Goal: Complete application form

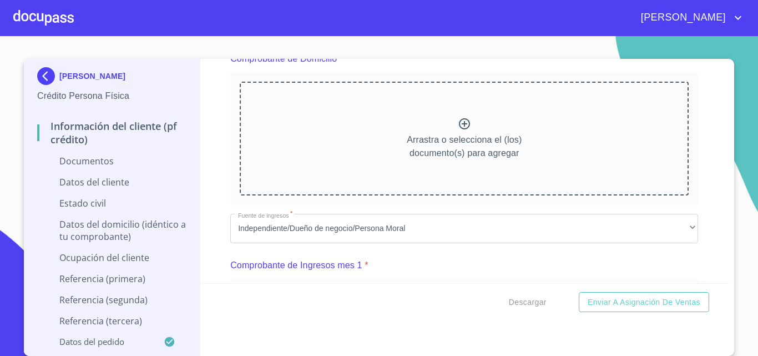
scroll to position [500, 0]
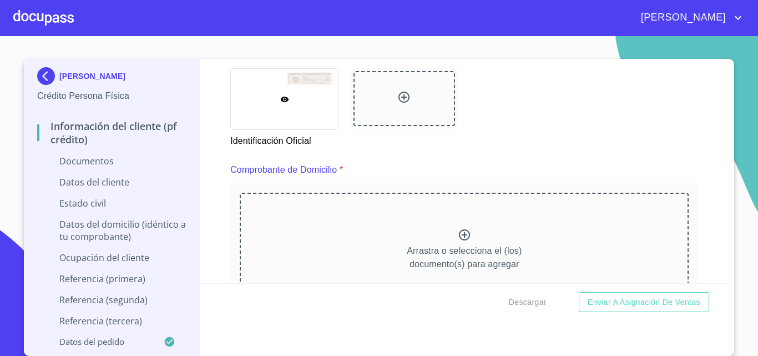
click at [459, 240] on icon at bounding box center [464, 234] width 13 height 13
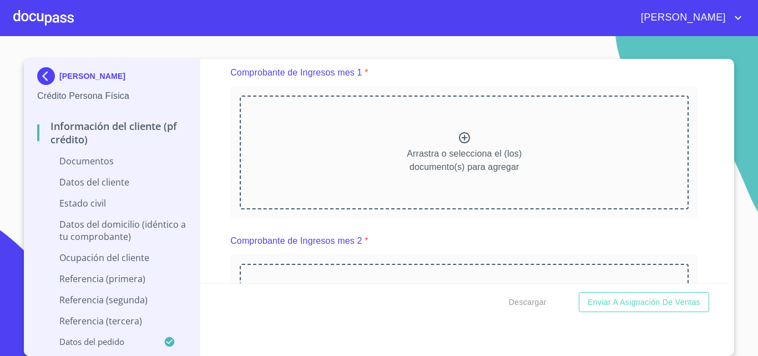
scroll to position [1055, 0]
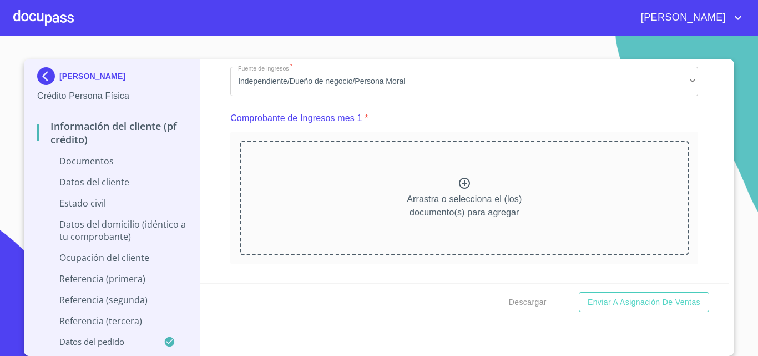
click at [443, 198] on div "Arrastra o selecciona el (los) documento(s) para agregar" at bounding box center [464, 197] width 449 height 113
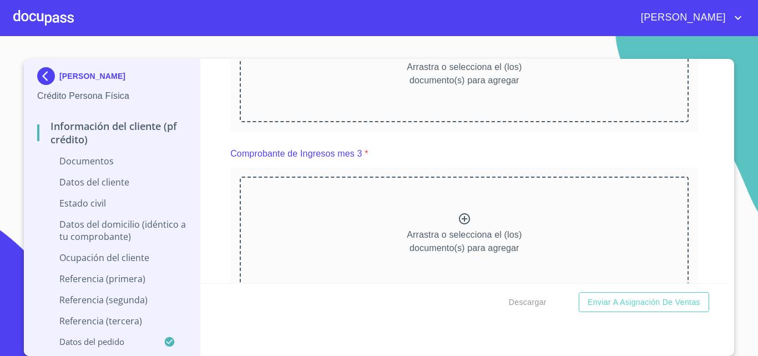
scroll to position [1610, 0]
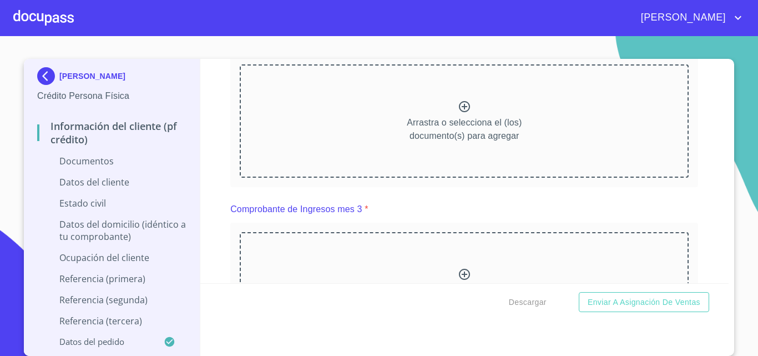
click at [465, 119] on div "Arrastra o selecciona el (los) documento(s) para agregar" at bounding box center [464, 120] width 449 height 113
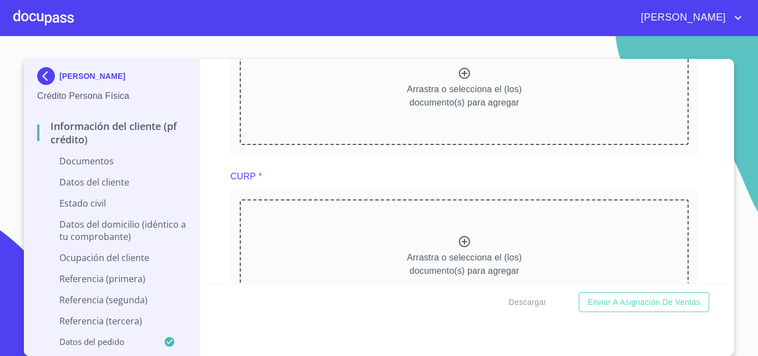
scroll to position [1999, 0]
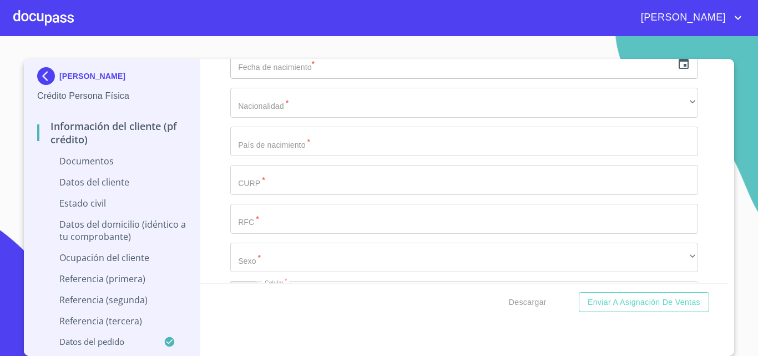
scroll to position [2554, 0]
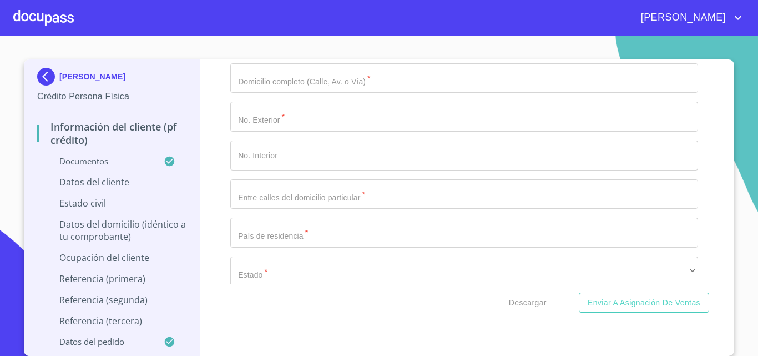
scroll to position [3276, 0]
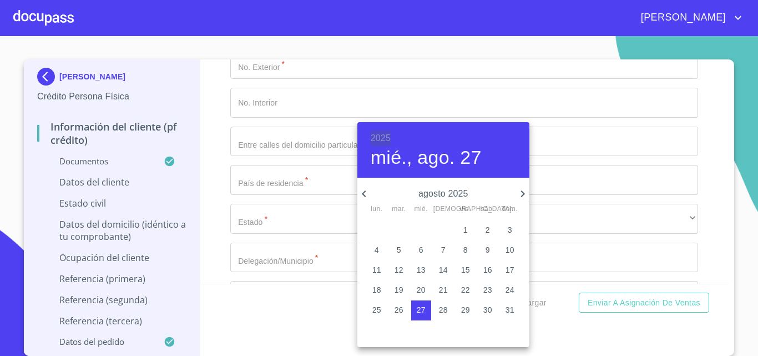
click at [383, 134] on h6 "2025" at bounding box center [381, 138] width 20 height 16
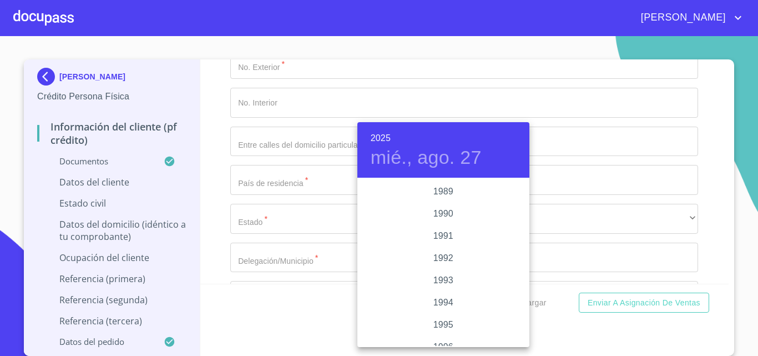
scroll to position [1377, 0]
click at [430, 277] on div "1991" at bounding box center [444, 279] width 172 height 22
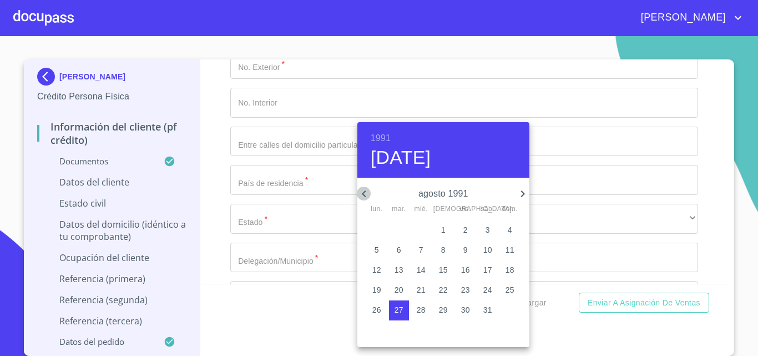
click at [369, 194] on icon "button" at bounding box center [364, 193] width 13 height 13
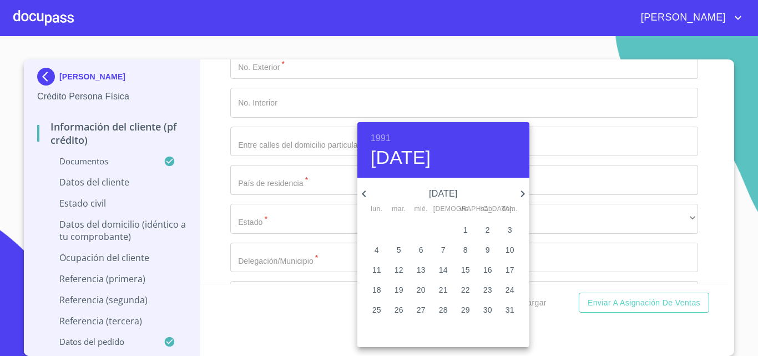
click at [369, 194] on icon "button" at bounding box center [364, 193] width 13 height 13
click at [461, 226] on span "1" at bounding box center [466, 229] width 20 height 11
type input "[DATE]"
click at [267, 220] on div at bounding box center [379, 178] width 758 height 356
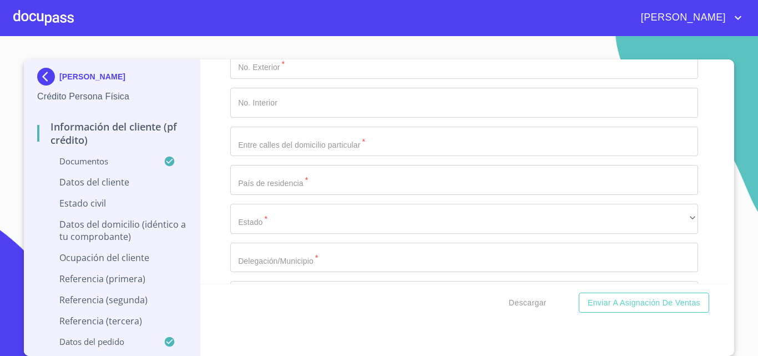
click at [268, 214] on div "1991 vie., feb. [DATE] mar. mié. jue. vie. sáb. dom. 28 29 30 31 1 2 3 4 5 6 7 …" at bounding box center [379, 178] width 758 height 356
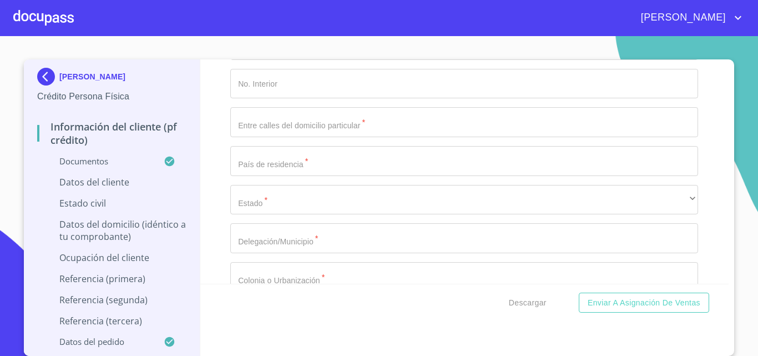
scroll to position [3387, 0]
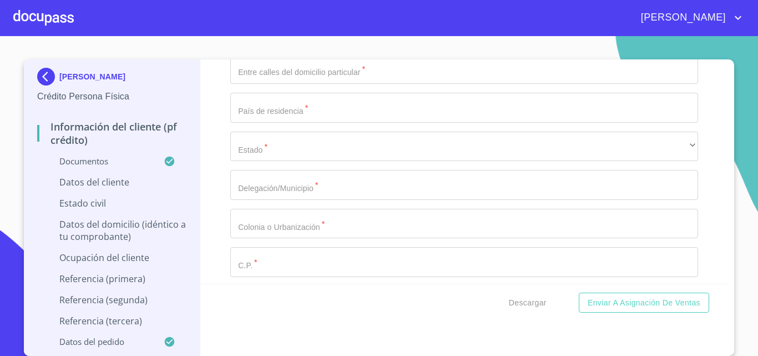
type input "[GEOGRAPHIC_DATA]"
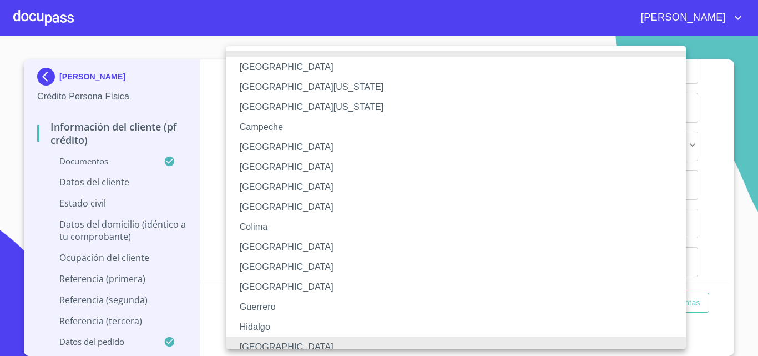
scroll to position [8, 0]
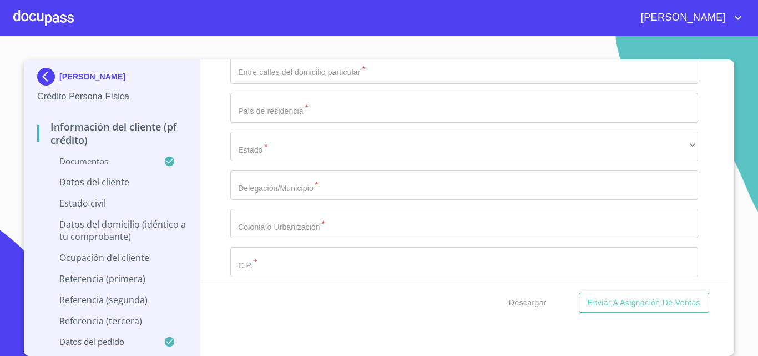
click at [225, 215] on div "Información del cliente (PF crédito) Documentos Documento de identificación   *…" at bounding box center [464, 171] width 529 height 224
paste input "AAFE910201HJCYND03"
type input "AAFE910201HJCYND03"
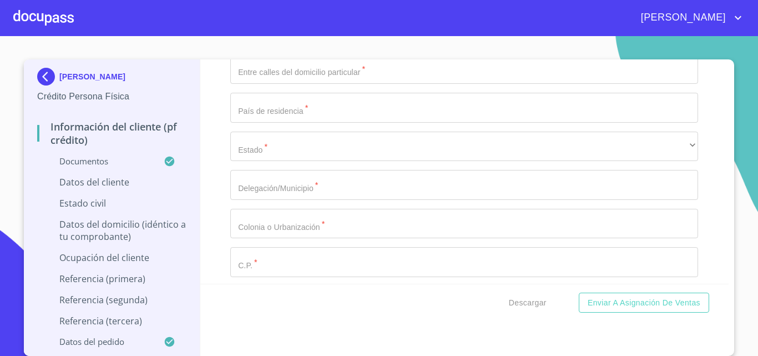
paste input "AAFE910201"
paste input "FJ5"
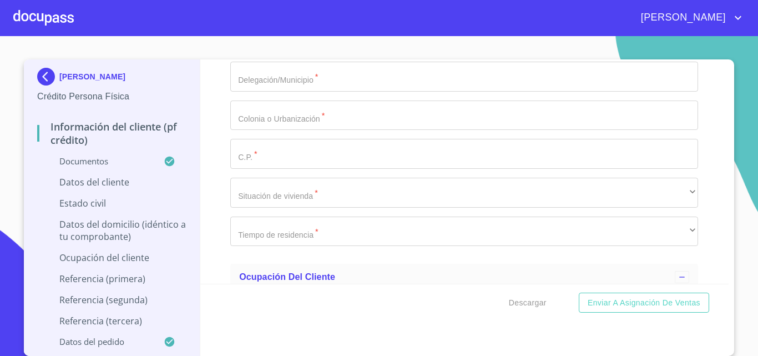
scroll to position [3498, 0]
type input "AAFE910201FJ5"
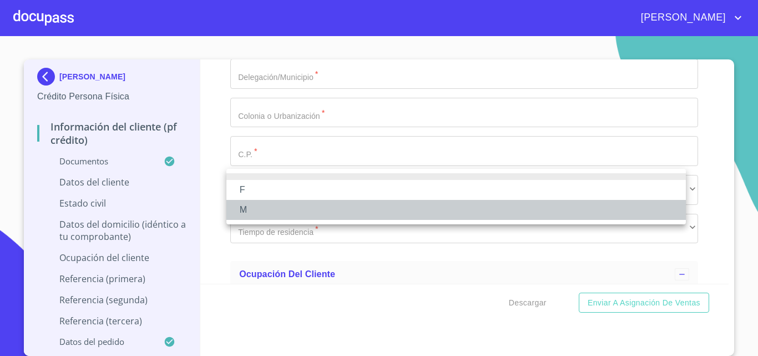
click at [250, 209] on li "M" at bounding box center [457, 210] width 460 height 20
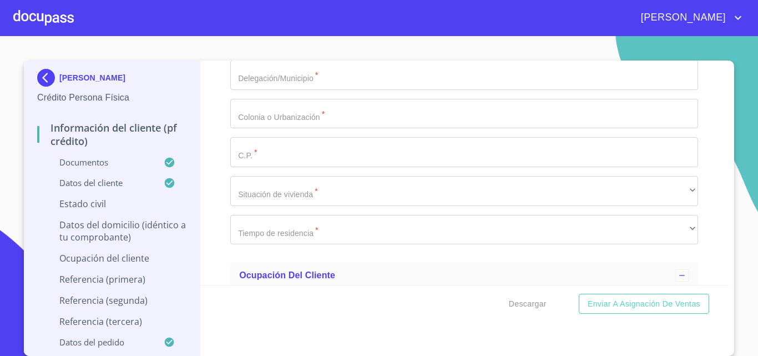
scroll to position [3609, 0]
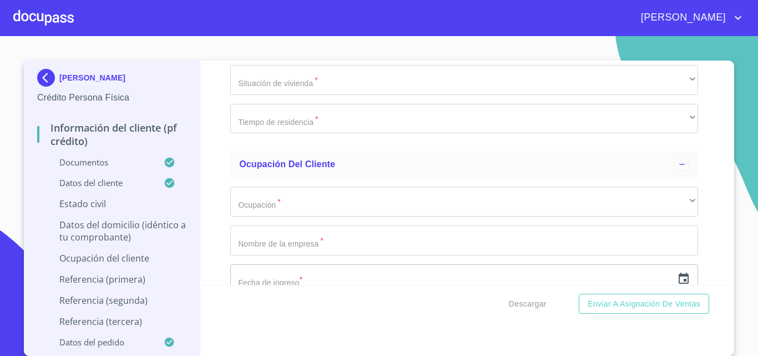
type input "1666068876"
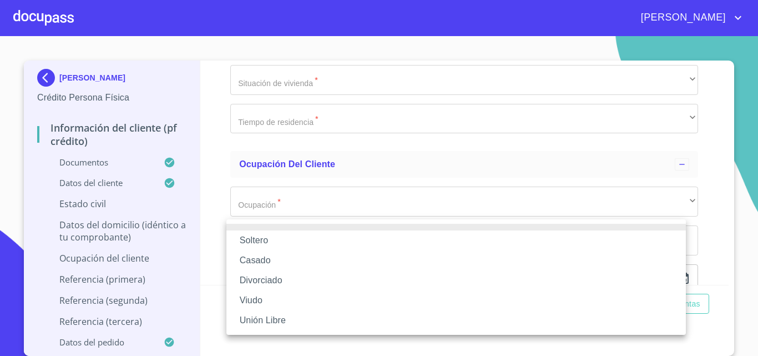
click at [278, 259] on li "Casado" at bounding box center [457, 260] width 460 height 20
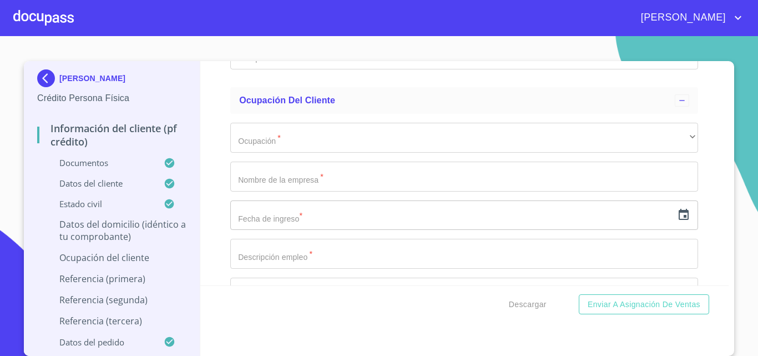
scroll to position [3720, 0]
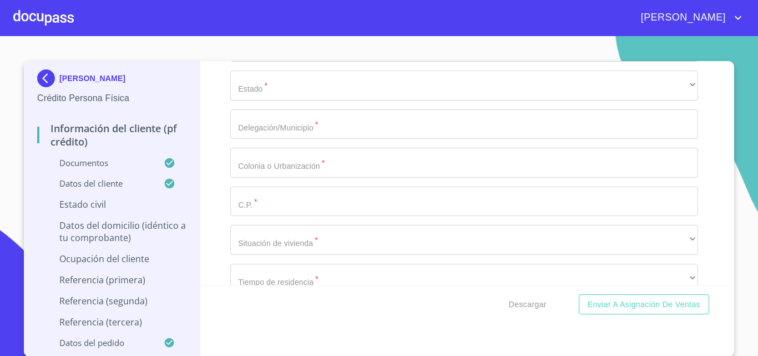
type input "DOMINGUEZ"
type input "[PERSON_NAME]"
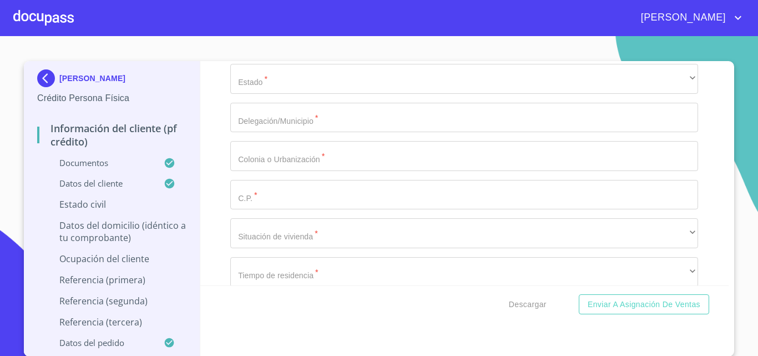
type input "JANETH"
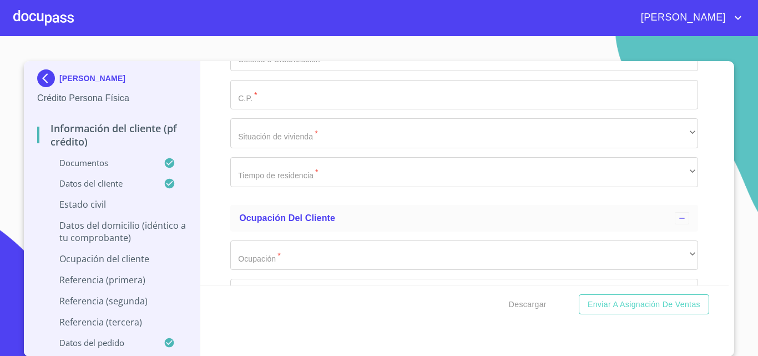
scroll to position [3838, 0]
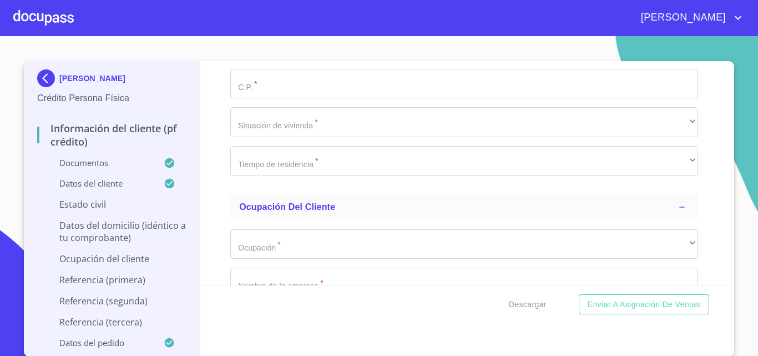
type input "VIRIDIANA"
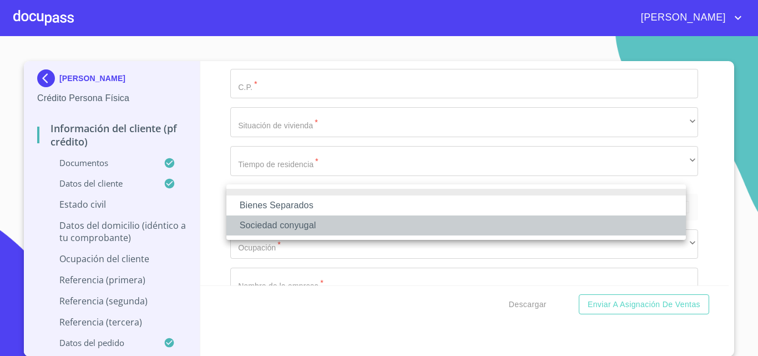
click at [288, 228] on li "Sociedad conyugal" at bounding box center [457, 225] width 460 height 20
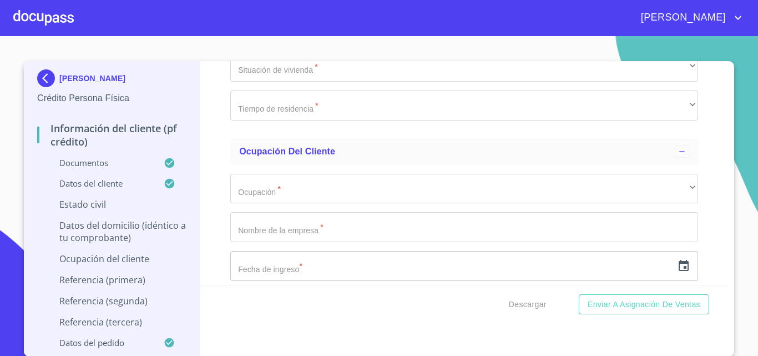
scroll to position [4060, 0]
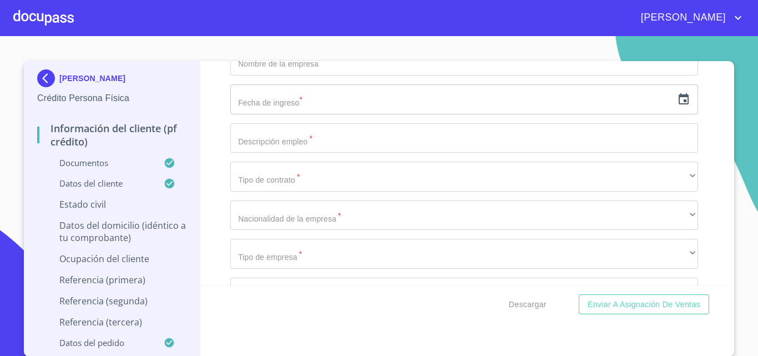
type input "0"
type input "PASEO BUGAMBILIAS"
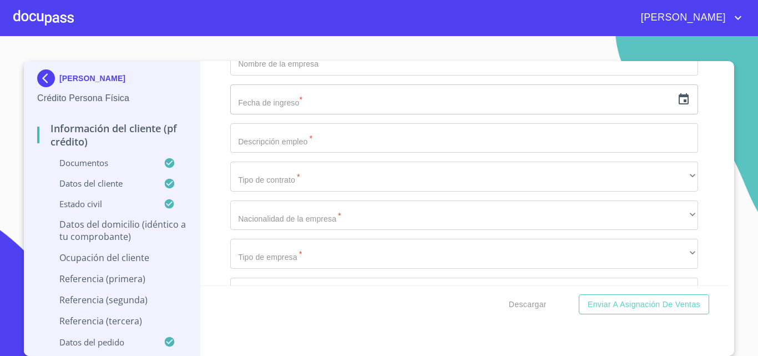
type input "23"
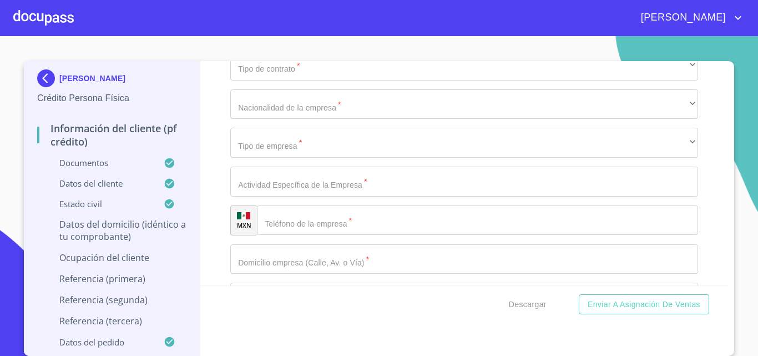
click at [579, 294] on button "Enviar a Asignación de Ventas" at bounding box center [644, 304] width 130 height 21
type input "[GEOGRAPHIC_DATA]"
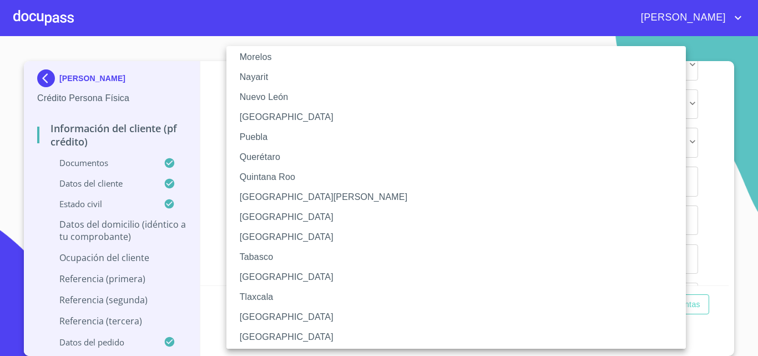
scroll to position [150, 0]
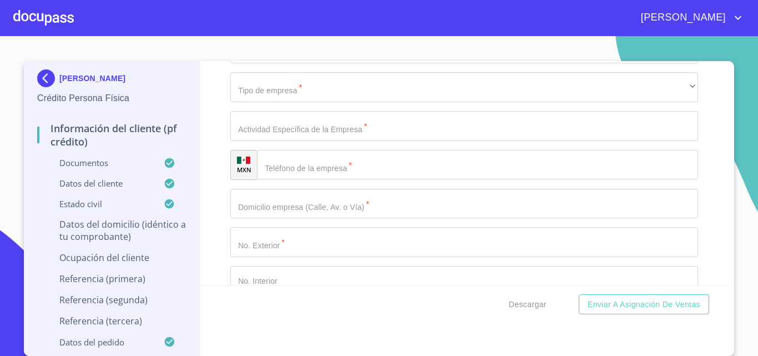
type input "TLAJOMULCO DE ZUÑIGA"
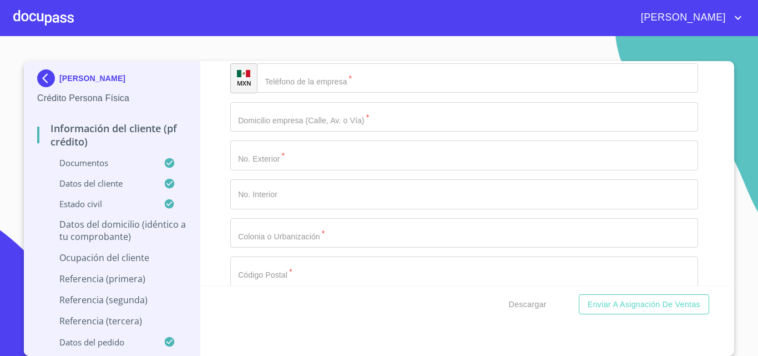
scroll to position [4338, 0]
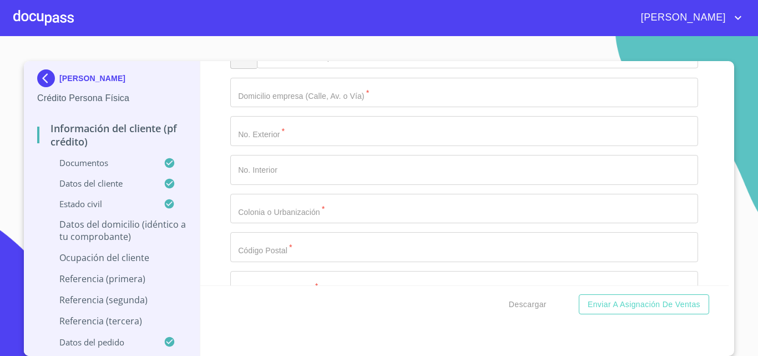
type input "SANTA CRUZ DE LAS FLORES"
type input "45640"
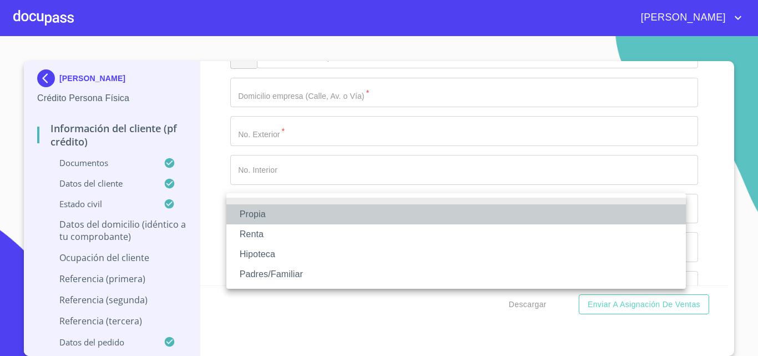
click at [288, 213] on li "Propia" at bounding box center [457, 214] width 460 height 20
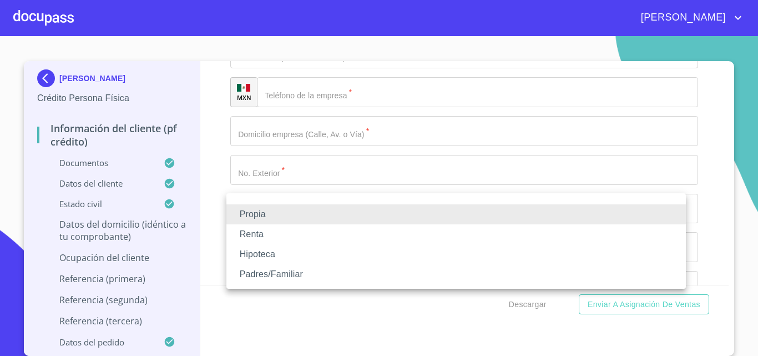
click at [284, 272] on li "Padres/Familiar" at bounding box center [457, 274] width 460 height 20
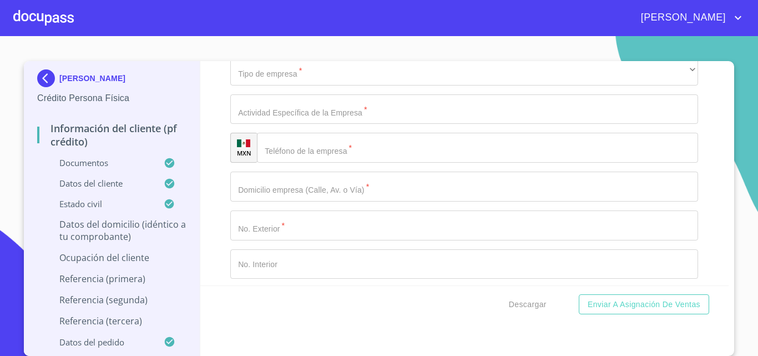
scroll to position [4116, 0]
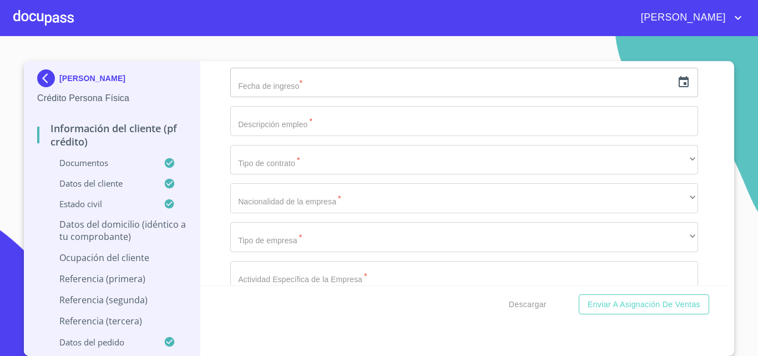
type input "$500,000"
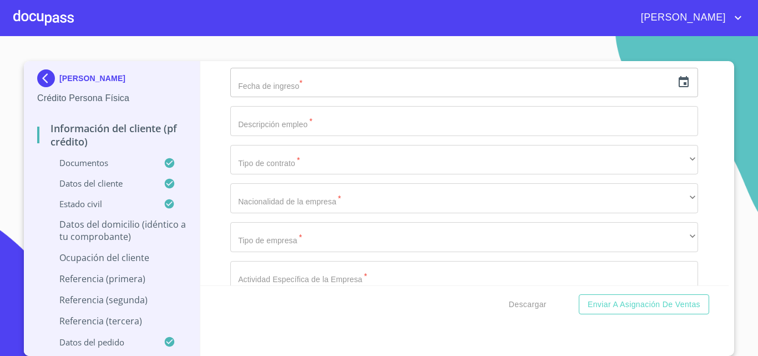
type input "COYOACAN Y DE LOS CRISANTEMOS"
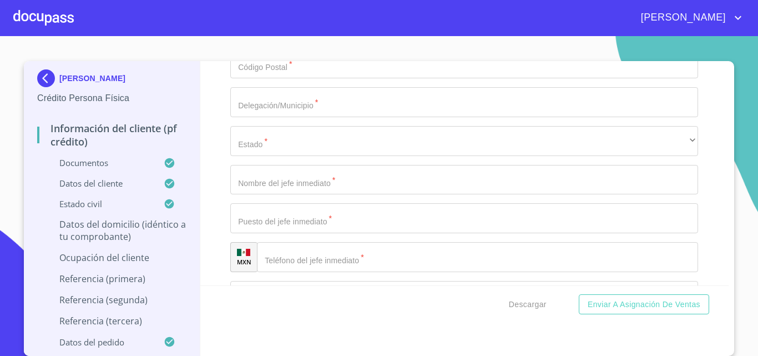
scroll to position [4546, 0]
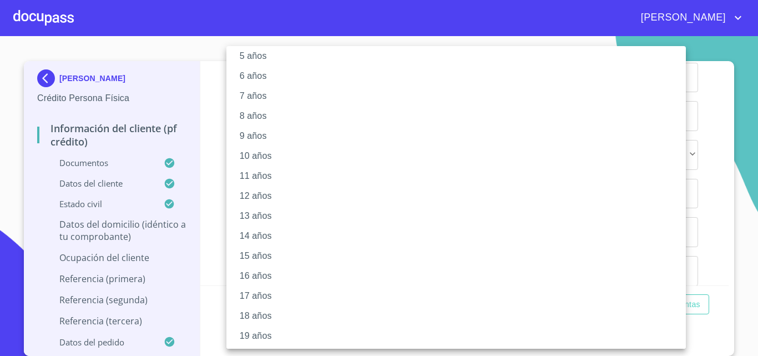
scroll to position [133, 0]
click at [267, 327] on li "20 años" at bounding box center [461, 334] width 468 height 20
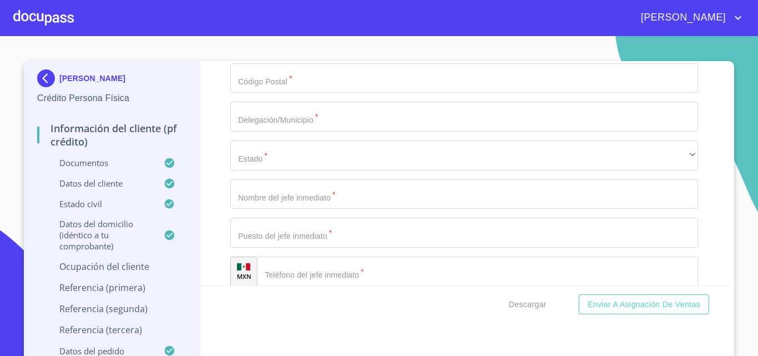
scroll to position [132, 0]
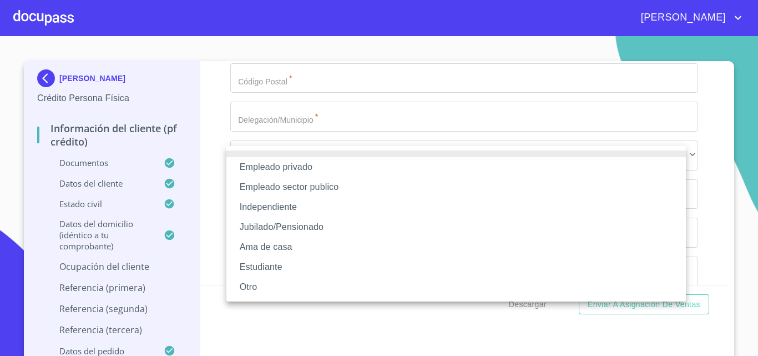
click at [325, 169] on li "Empleado privado" at bounding box center [457, 167] width 460 height 20
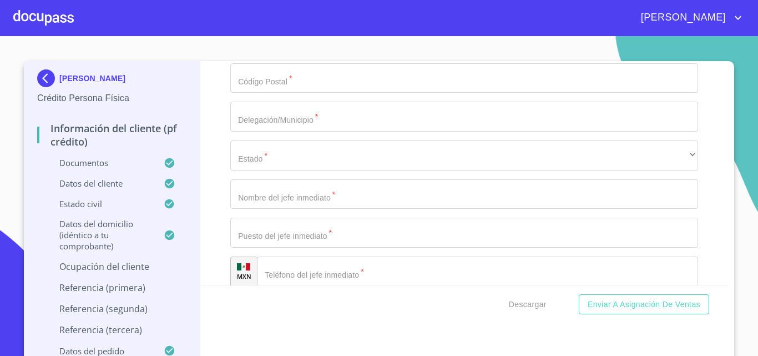
paste input "ndustria real"
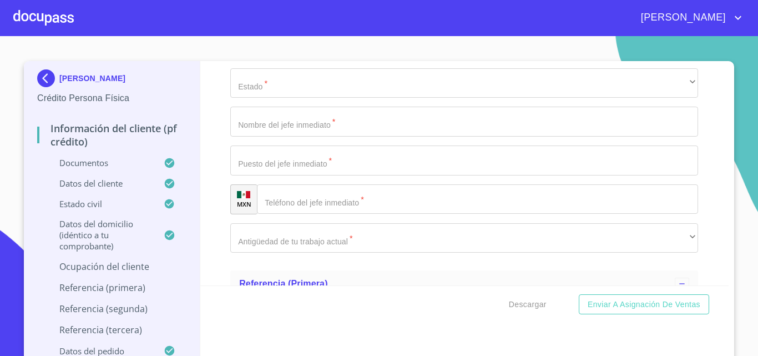
type input "IDUSTRIA REAL SA DE CV"
click at [692, 162] on div "Información del cliente (PF crédito) Documentos Documento de identificación   *…" at bounding box center [464, 173] width 529 height 224
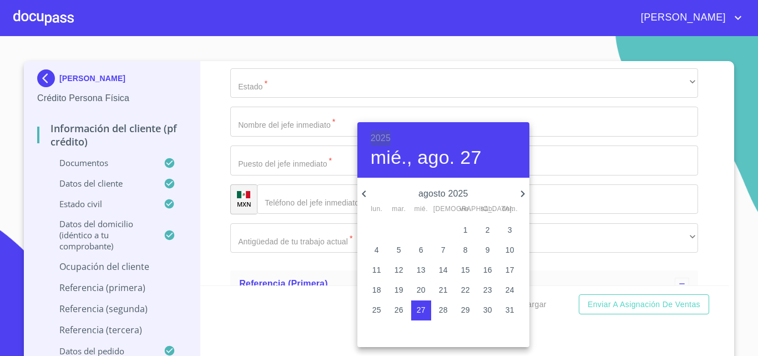
click at [375, 134] on h6 "2025" at bounding box center [381, 138] width 20 height 16
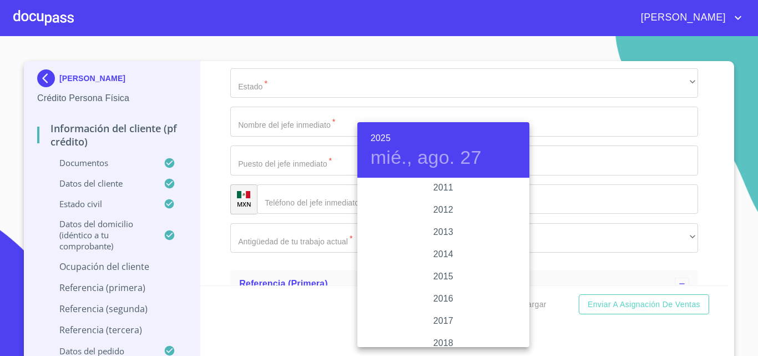
scroll to position [1821, 0]
click at [441, 305] on div "2012" at bounding box center [444, 301] width 172 height 22
type input "27 de ago. de 2012"
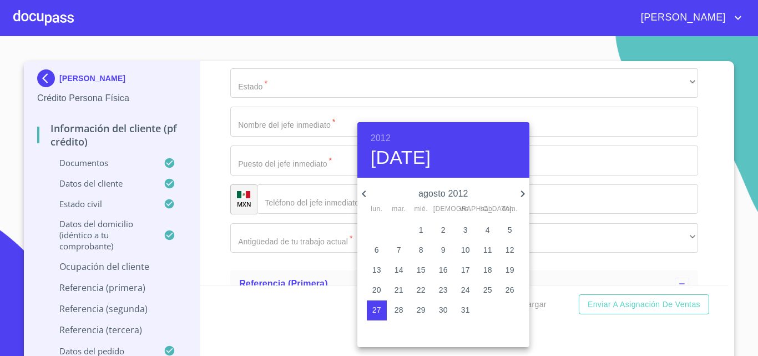
click at [293, 209] on div at bounding box center [379, 178] width 758 height 356
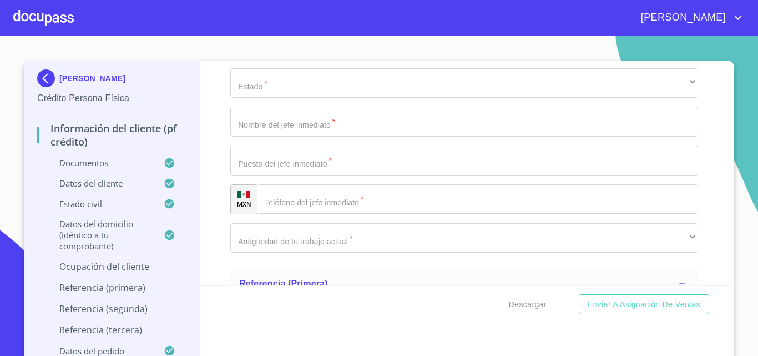
drag, startPoint x: 278, startPoint y: 207, endPoint x: 292, endPoint y: 207, distance: 13.3
type input "COORDINADOR DE PRODUCCION"
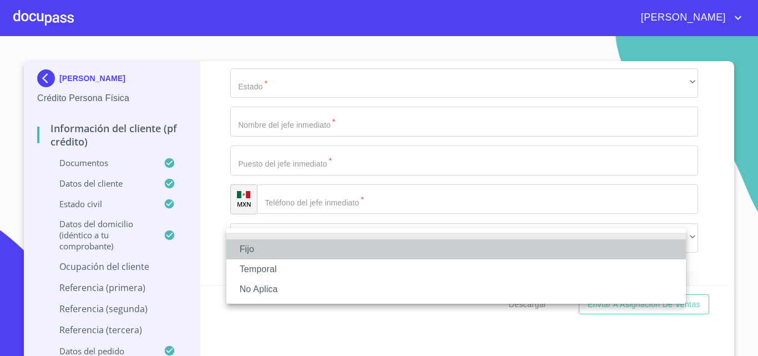
click at [256, 244] on li "Fijo" at bounding box center [457, 249] width 460 height 20
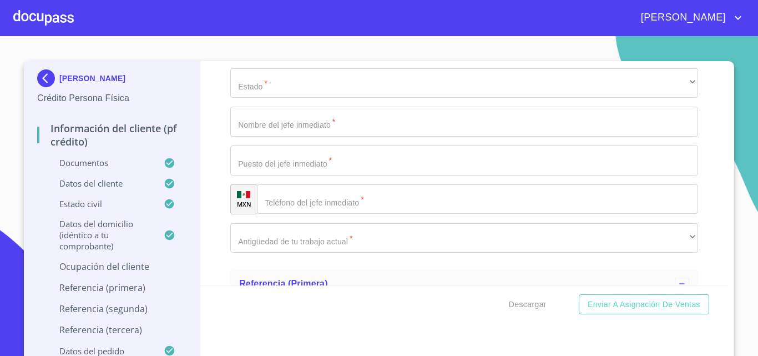
scroll to position [4768, 0]
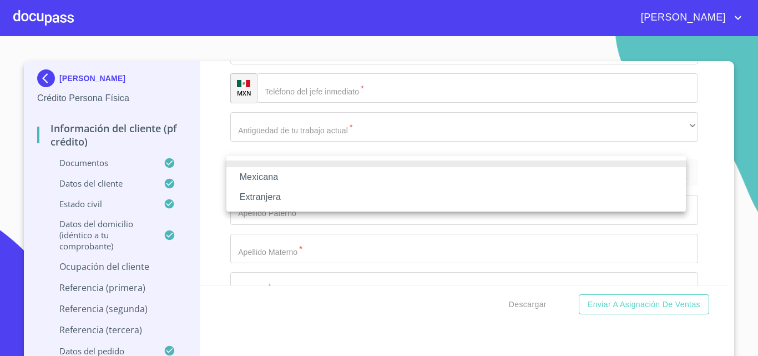
click at [269, 180] on li "Mexicana" at bounding box center [457, 177] width 460 height 20
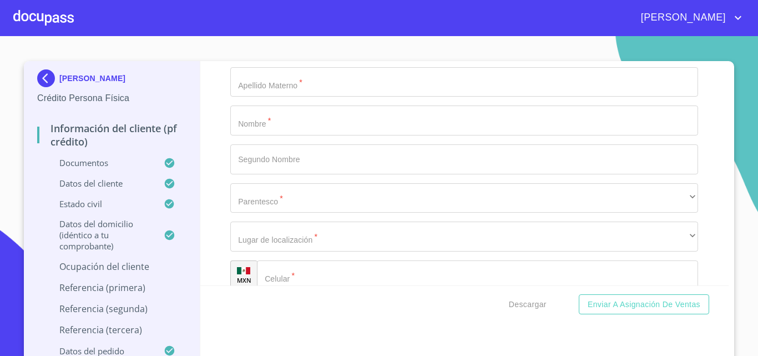
scroll to position [4823, 0]
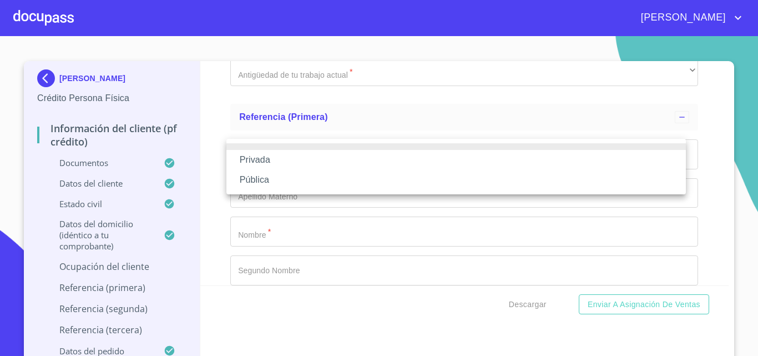
click at [273, 163] on li "Privada" at bounding box center [457, 160] width 460 height 20
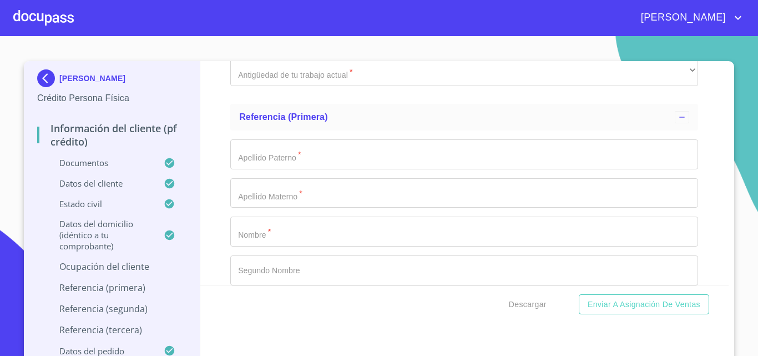
click at [273, 190] on div "Privada Pública" at bounding box center [379, 178] width 758 height 356
paste input "fabricación de herrajes eléctricos, metal desplegado y lámina perforada"
type input "fabricación de herrajes eléctricos, metal desplegado y lámina perforada"
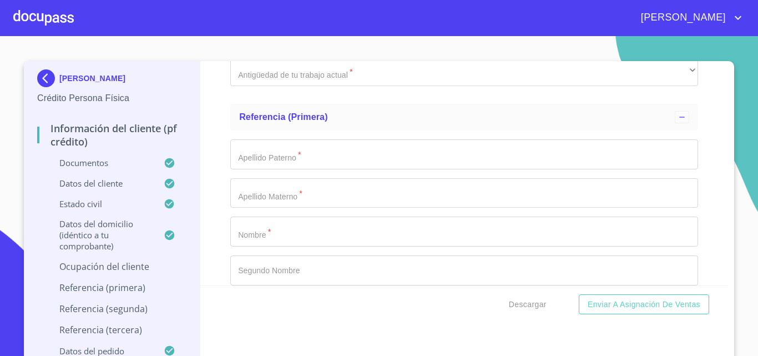
paste input "[PHONE_NUMBER]"
type input "[PHONE_NUMBER]"
paste input "Av. Las Flores 55"
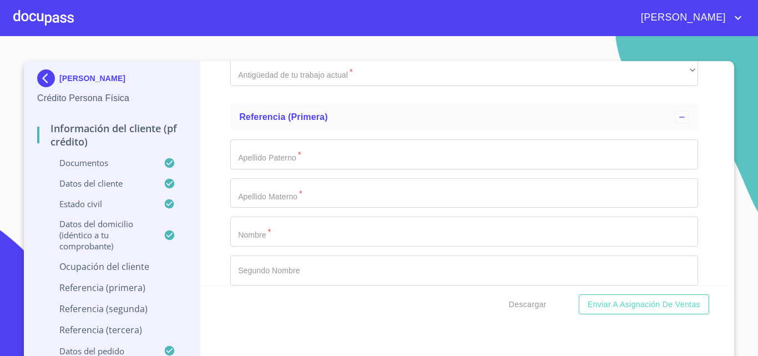
scroll to position [4934, 0]
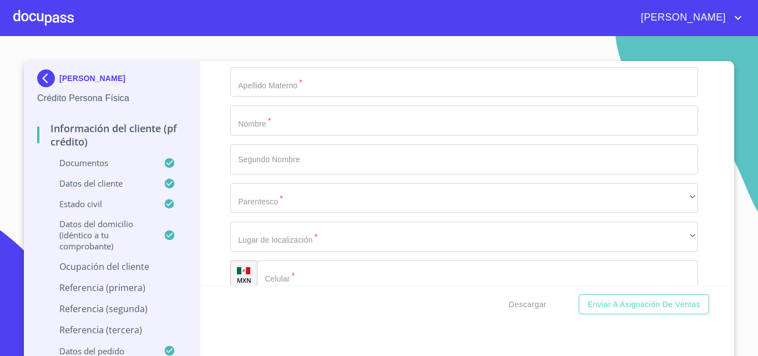
type input "Av. Las Flores 55"
type input "55"
type input "Av. [GEOGRAPHIC_DATA]"
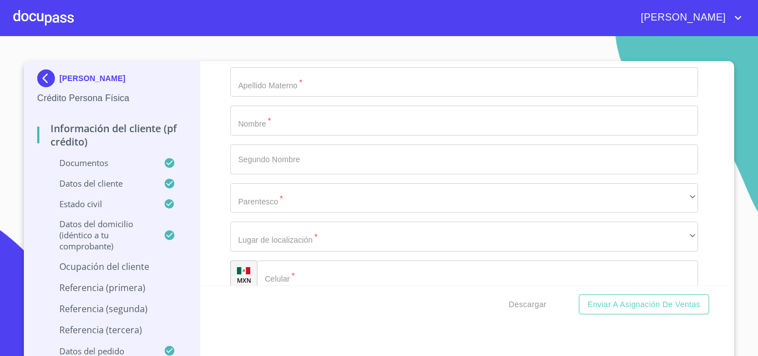
scroll to position [4992, 0]
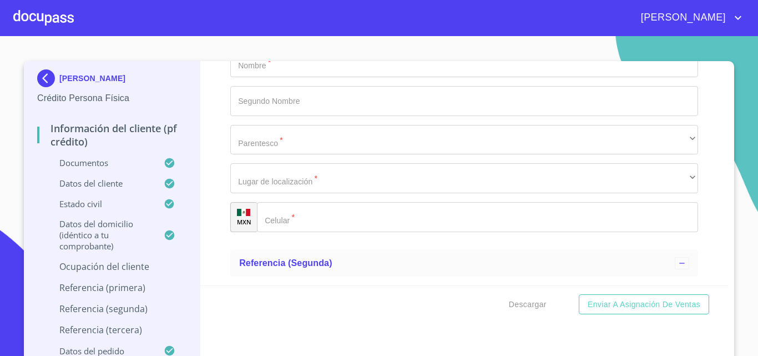
paste input "[GEOGRAPHIC_DATA]"
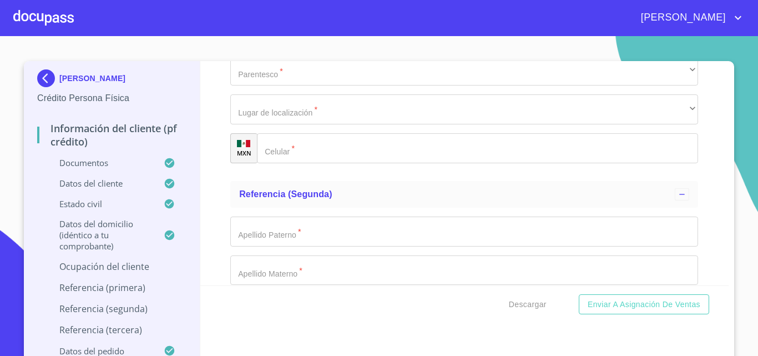
scroll to position [5103, 0]
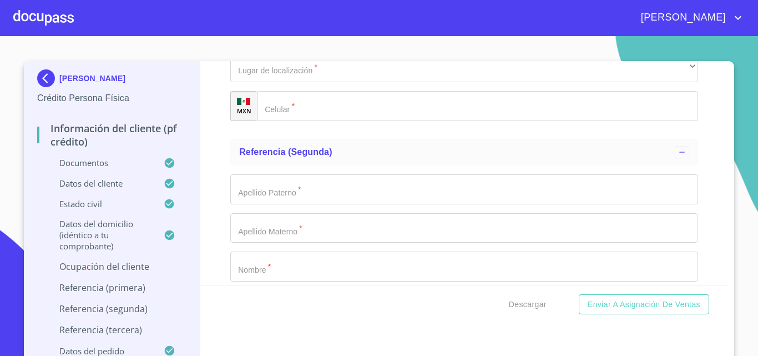
type input "[GEOGRAPHIC_DATA]"
type input "45640"
type input "TLAJOMULCO DE ZUÑIGA"
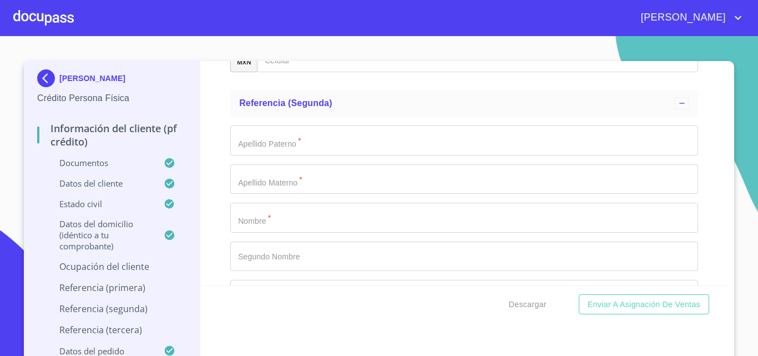
scroll to position [5215, 0]
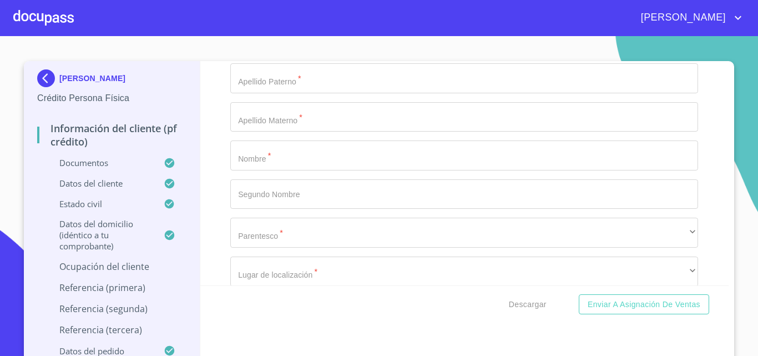
paste input "[PERSON_NAME] 3337960141"
drag, startPoint x: 341, startPoint y: 144, endPoint x: 287, endPoint y: 147, distance: 54.5
type input "[PERSON_NAME] 3337960141"
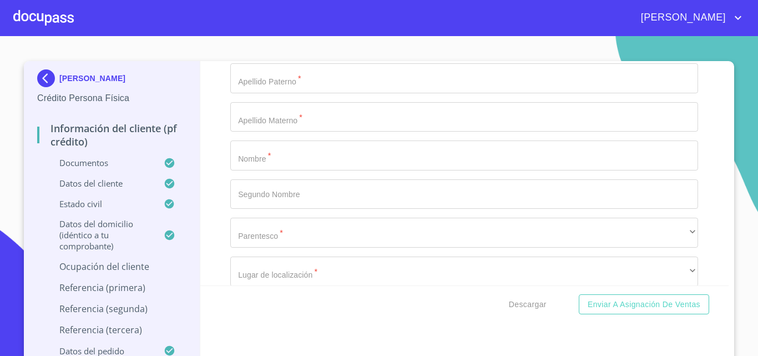
paste input "[PHONE_NUMBER]"
type input "[PHONE_NUMBER]"
drag, startPoint x: 348, startPoint y: 146, endPoint x: 288, endPoint y: 144, distance: 60.0
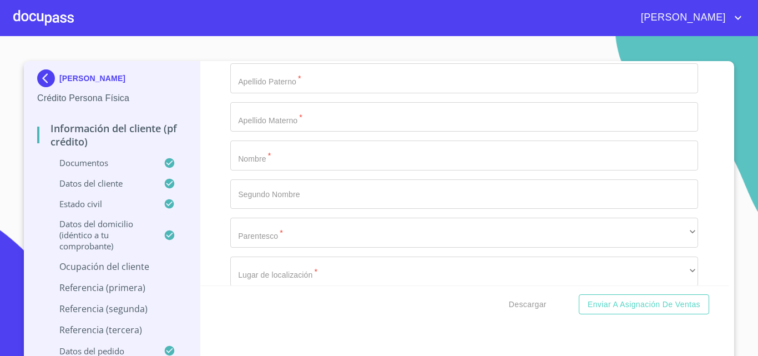
type input "[PERSON_NAME]"
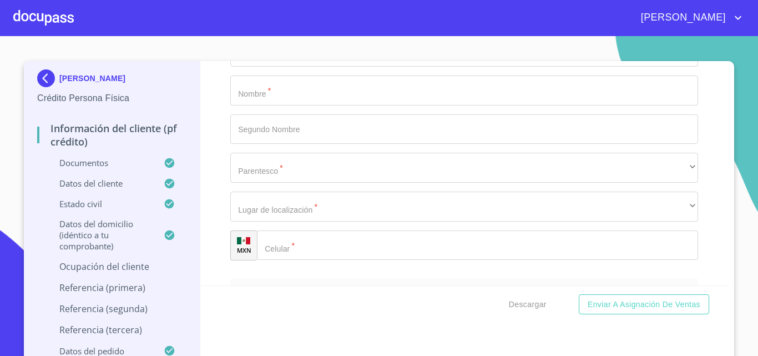
scroll to position [5326, 0]
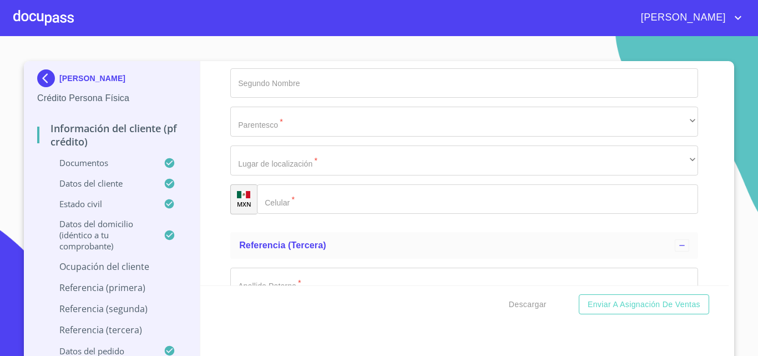
type input "GERENTE DE PRODUCCION"
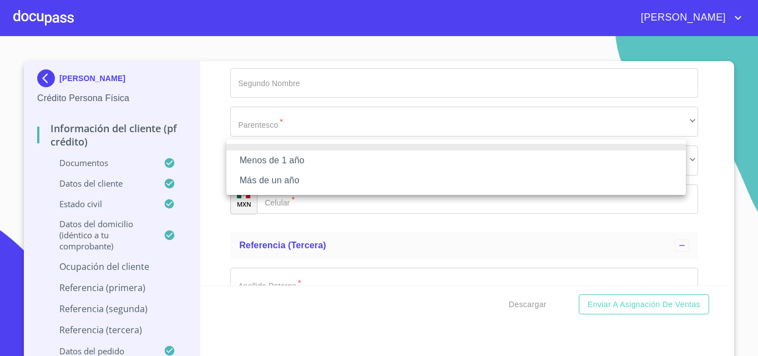
click at [250, 182] on li "Más de un año" at bounding box center [457, 180] width 460 height 20
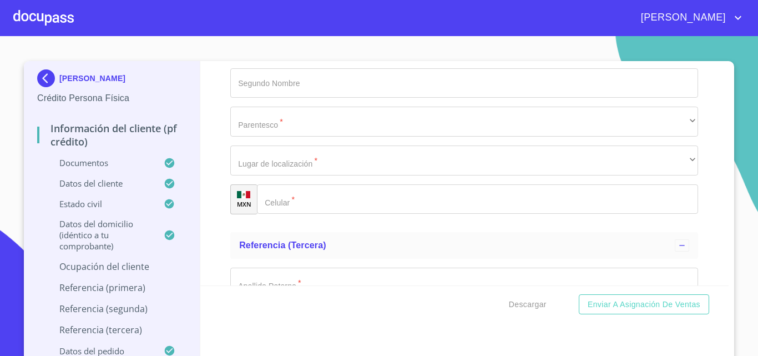
scroll to position [5437, 0]
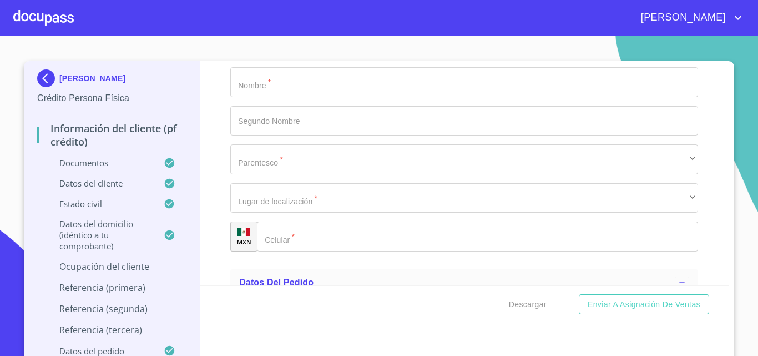
paste input "[PHONE_NUMBER]"
type input "[PHONE_NUMBER]"
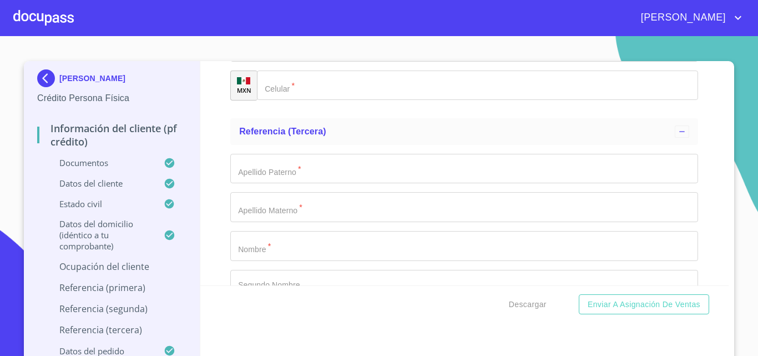
scroll to position [5437, 0]
type input "AYALA"
type input "VAZQUEZ"
paste input "[PERSON_NAME]"
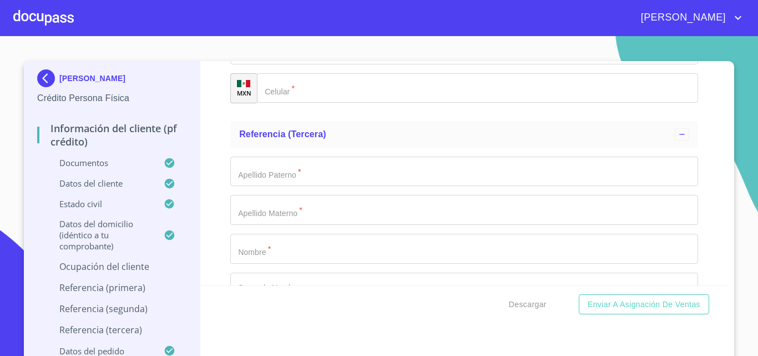
type input "s"
type input "SALVADOR"
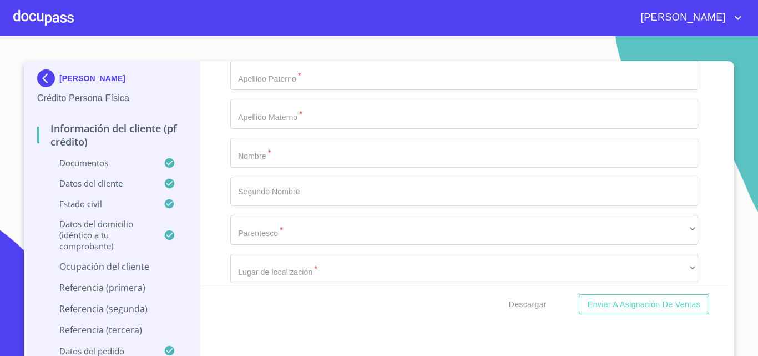
scroll to position [5557, 0]
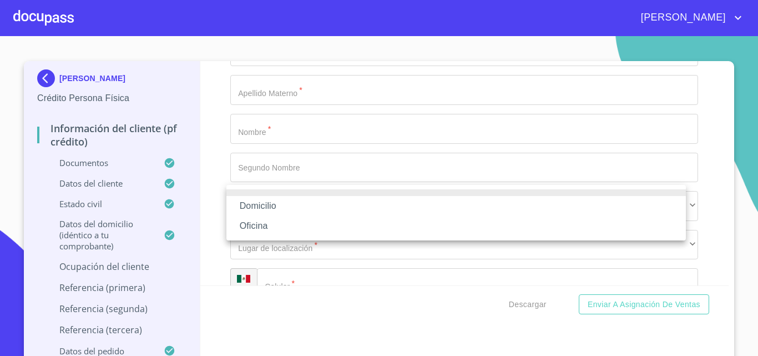
click at [289, 209] on li "Domicilio" at bounding box center [457, 206] width 460 height 20
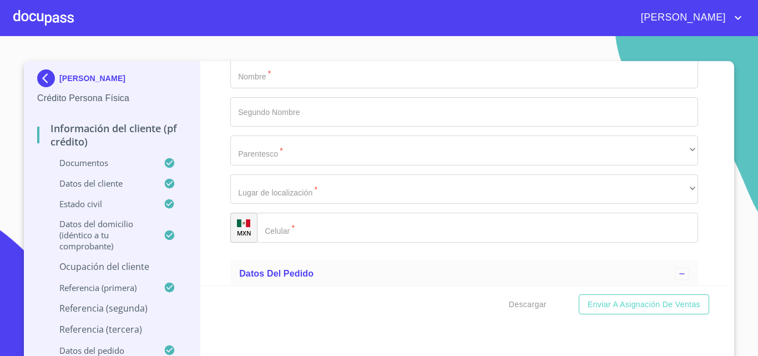
scroll to position [5668, 0]
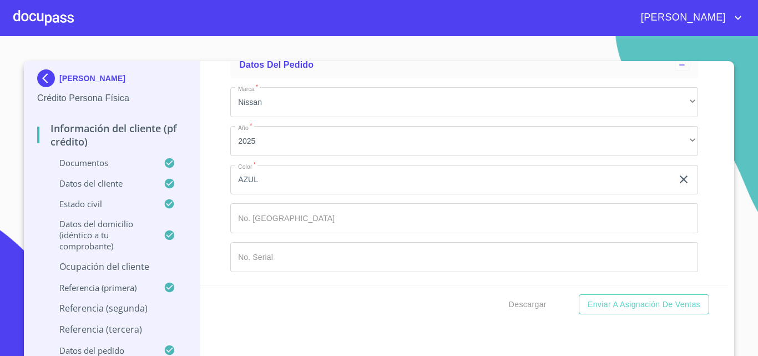
scroll to position [5890, 0]
paste input "[PHONE_NUMBER]"
type input "[PHONE_NUMBER]"
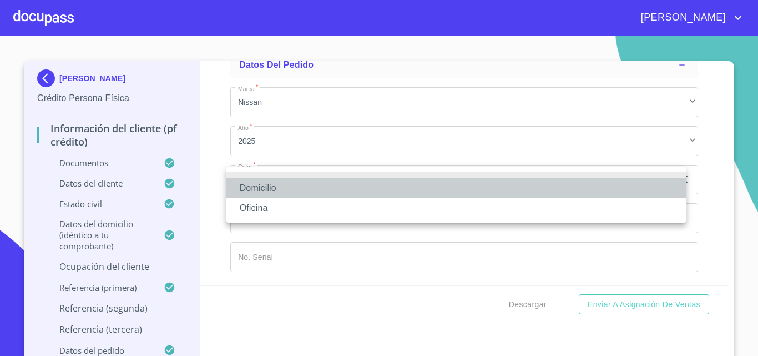
click at [272, 187] on li "Domicilio" at bounding box center [457, 188] width 460 height 20
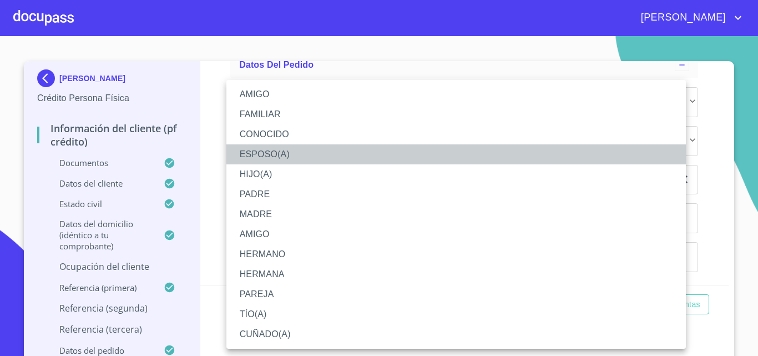
click at [263, 150] on li "ESPOSO(A)" at bounding box center [457, 154] width 460 height 20
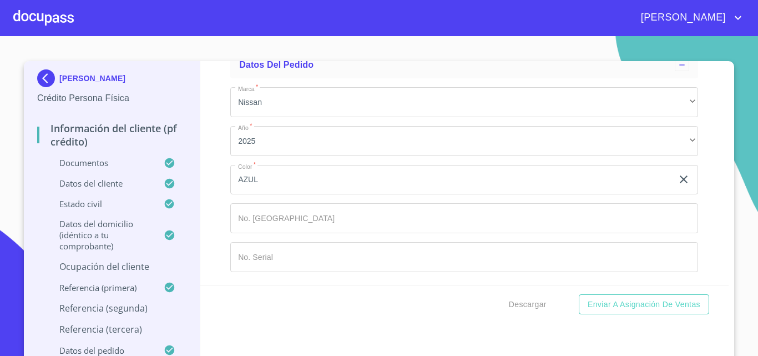
scroll to position [6223, 0]
click at [359, 34] on input "Documento de identificación   *" at bounding box center [477, 19] width 441 height 30
paste input "[PHONE_NUMBER]"
type input "[PHONE_NUMBER]"
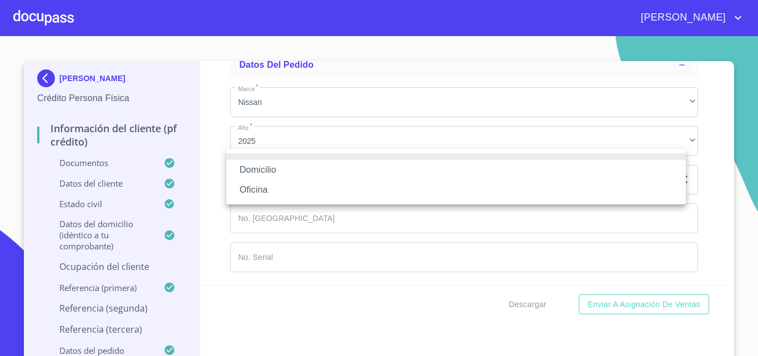
drag, startPoint x: 255, startPoint y: 177, endPoint x: 256, endPoint y: 164, distance: 13.4
click at [254, 177] on li "Domicilio" at bounding box center [457, 170] width 460 height 20
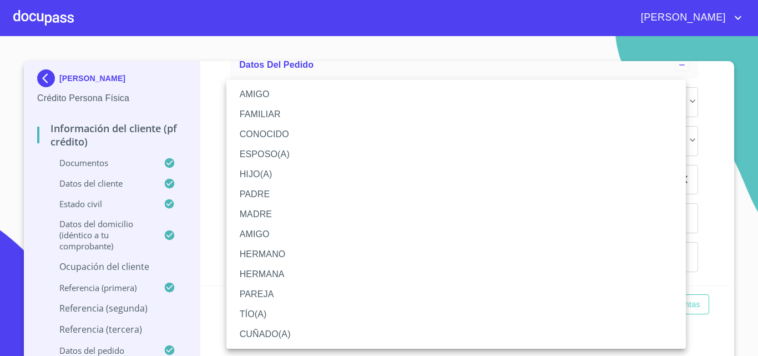
click at [250, 335] on li "CUÑADO(A)" at bounding box center [457, 334] width 460 height 20
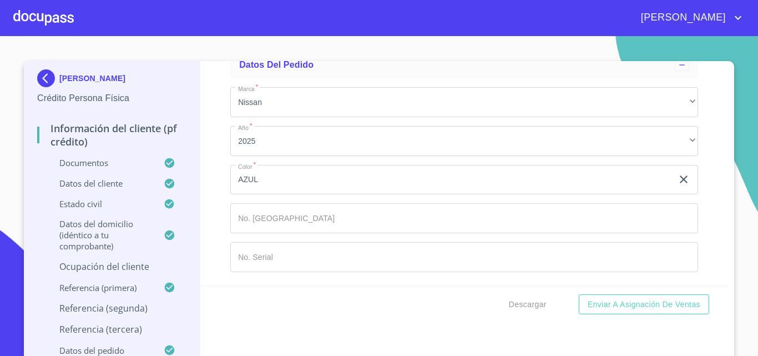
scroll to position [6004, 0]
type input "DOMINGUEZ"
type input "[PERSON_NAME]"
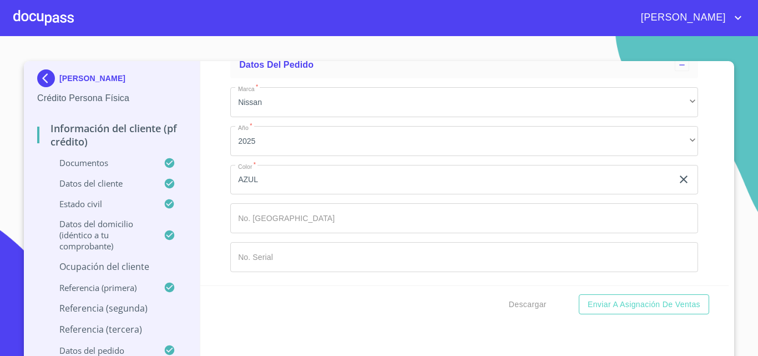
type input "JANETH"
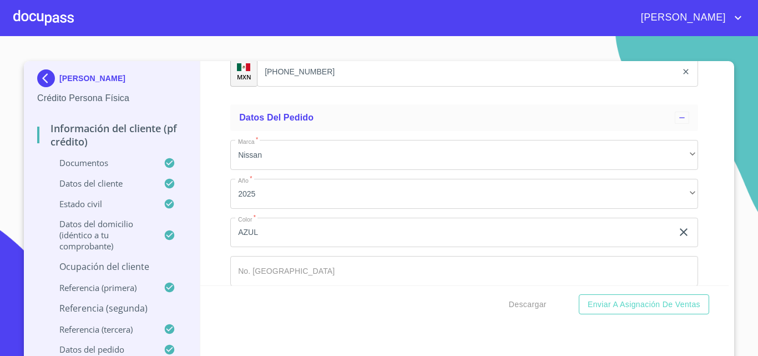
scroll to position [5801, 0]
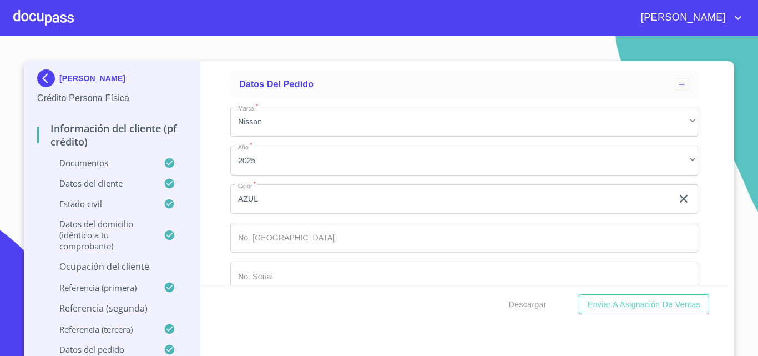
type input "JANETH"
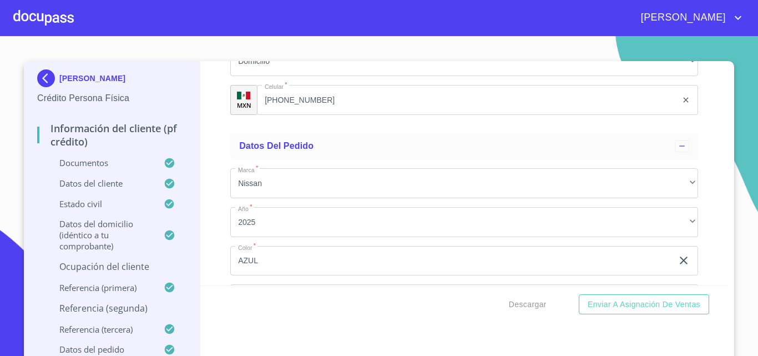
scroll to position [5690, 0]
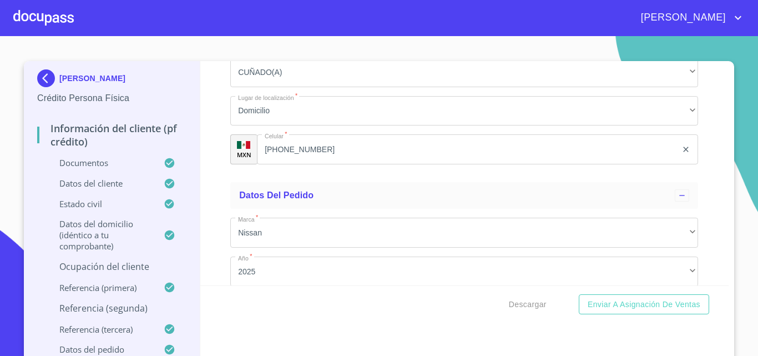
type input "VIRIDIANA"
type input "DOMINGUEZ"
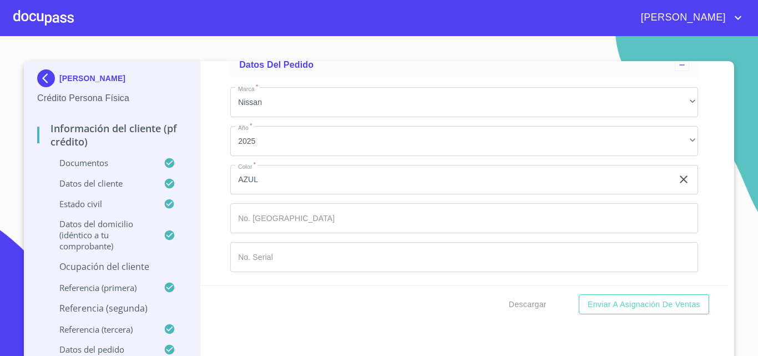
scroll to position [5968, 0]
type input "[PERSON_NAME]"
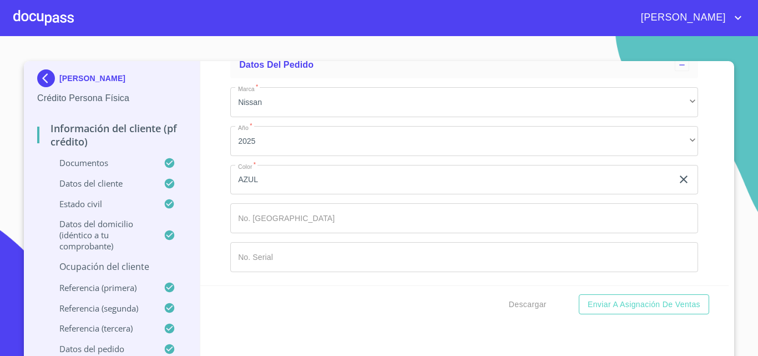
type input "[PERSON_NAME]"
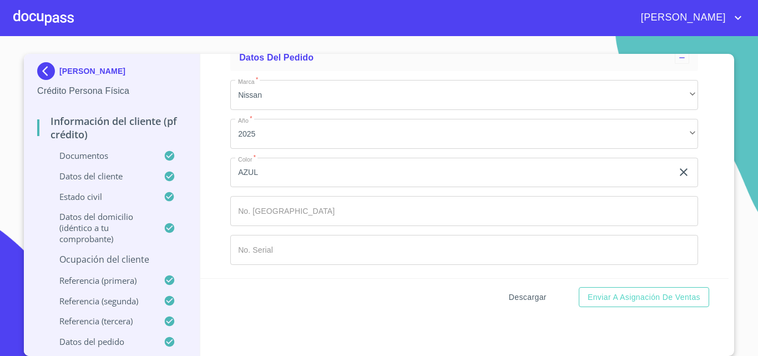
type input "SELENE"
click at [513, 295] on span "Descargar" at bounding box center [528, 297] width 38 height 14
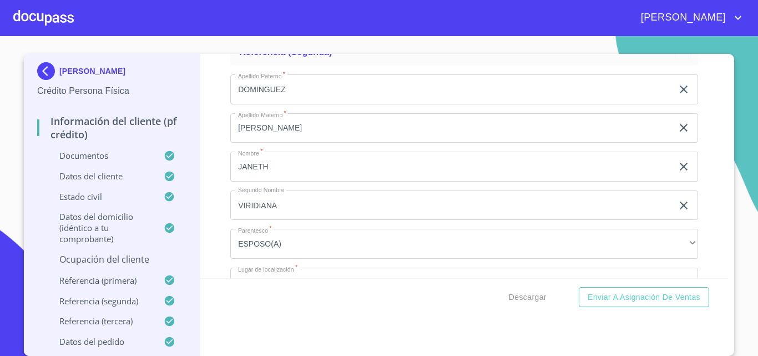
scroll to position [5127, 0]
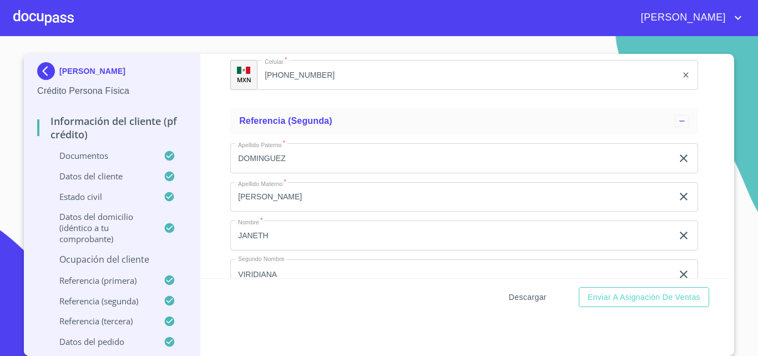
click at [528, 299] on span "Descargar" at bounding box center [528, 297] width 38 height 14
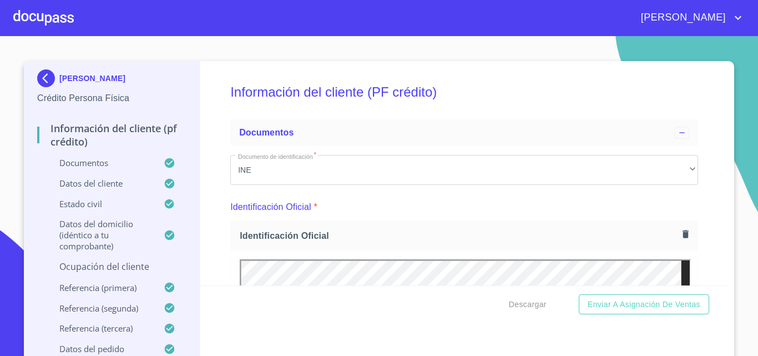
scroll to position [0, 0]
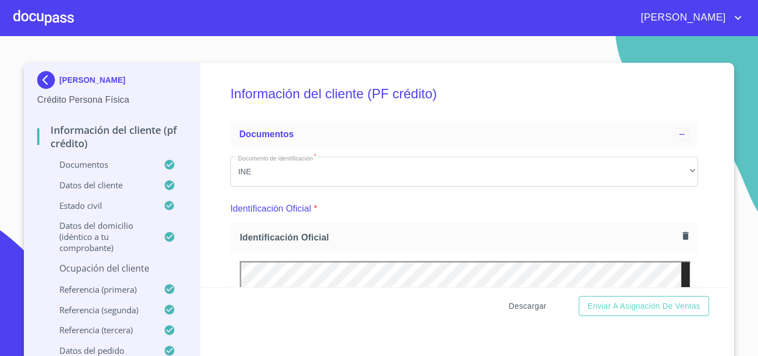
click at [530, 306] on span "Descargar" at bounding box center [528, 306] width 38 height 14
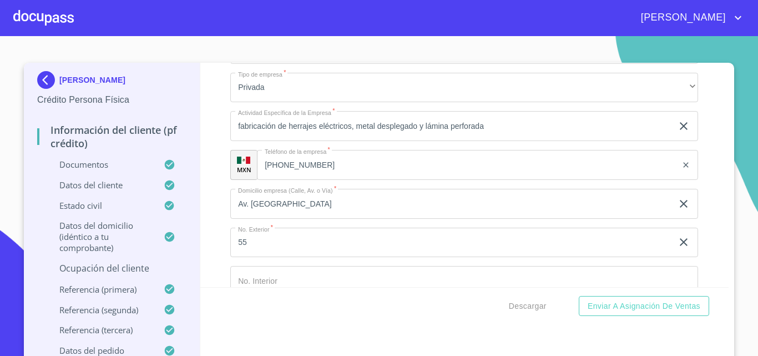
scroll to position [4331, 0]
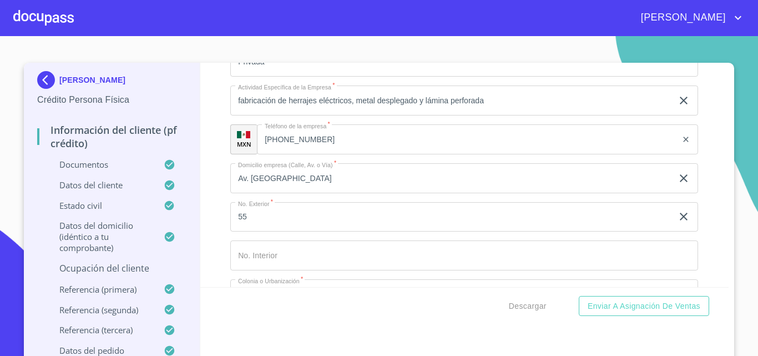
type input "TLAJOMULCO DE ZUÑIGA"
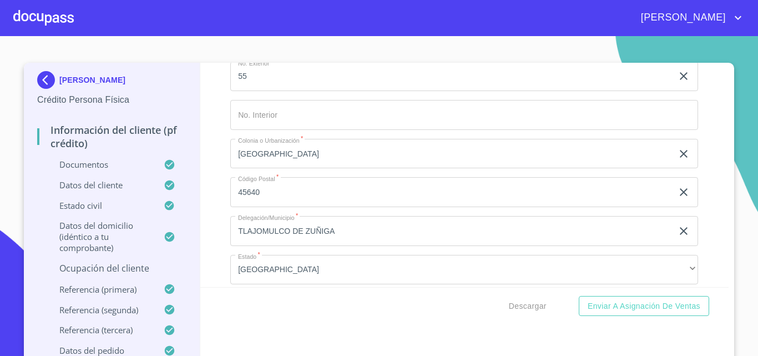
scroll to position [4498, 0]
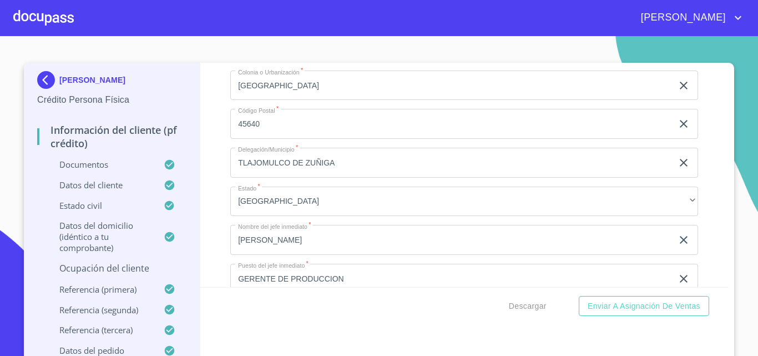
scroll to position [4609, 0]
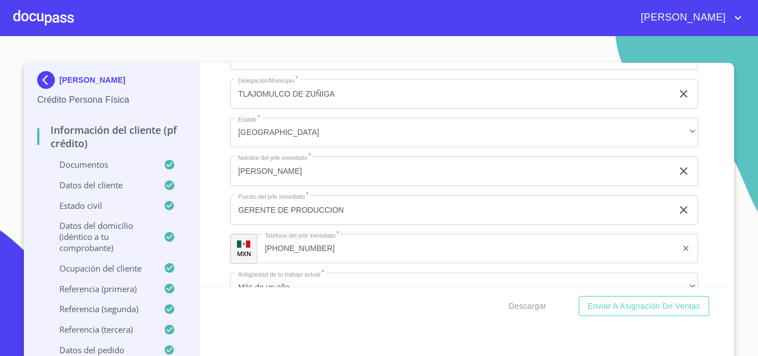
type input "24500"
click at [702, 180] on div "Información del cliente (PF crédito) Documentos Documento de identificación   *…" at bounding box center [464, 175] width 529 height 224
click at [530, 306] on span "Descargar" at bounding box center [528, 306] width 38 height 14
click at [524, 304] on span "Descargar" at bounding box center [528, 306] width 38 height 14
